Goal: Task Accomplishment & Management: Use online tool/utility

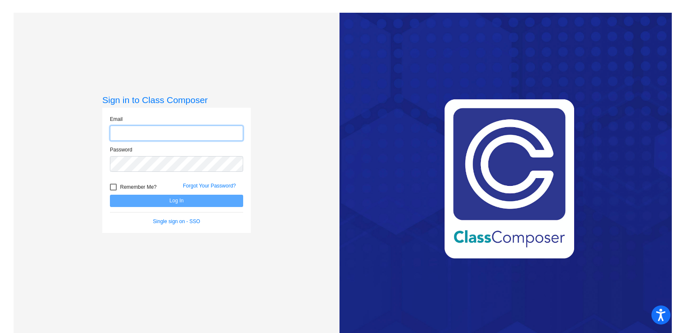
type input "[EMAIL_ADDRESS][DOMAIN_NAME]"
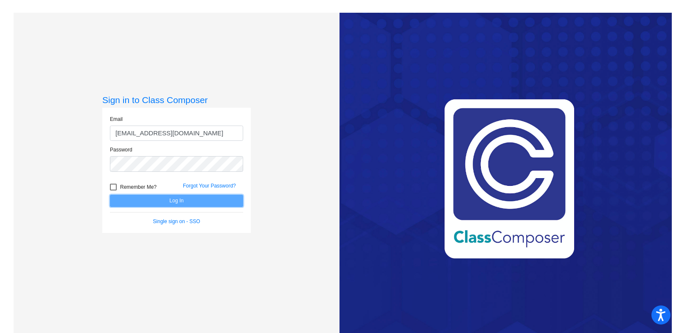
click at [160, 200] on button "Log In" at bounding box center [176, 201] width 133 height 12
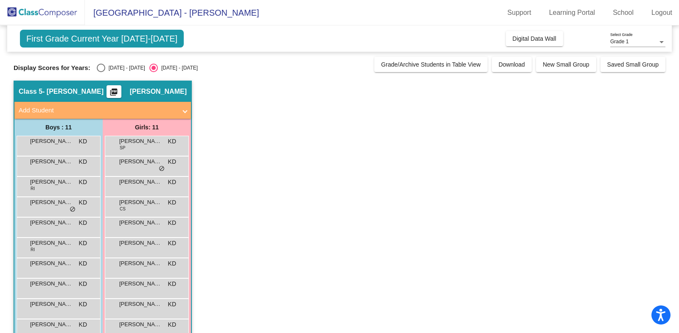
click at [100, 64] on div "Select an option" at bounding box center [101, 68] width 8 height 8
click at [101, 72] on input "[DATE] - [DATE]" at bounding box center [101, 72] width 0 height 0
radio input "true"
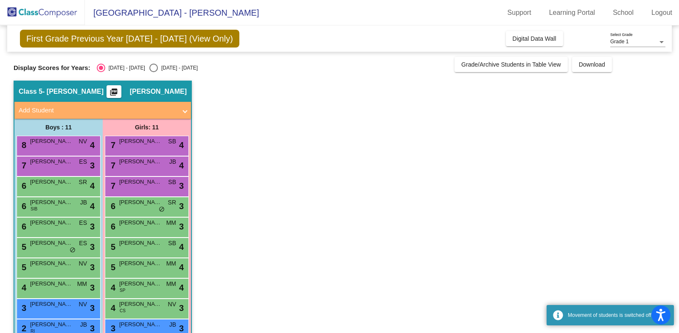
scroll to position [39, 0]
